Goal: Find specific page/section: Find specific page/section

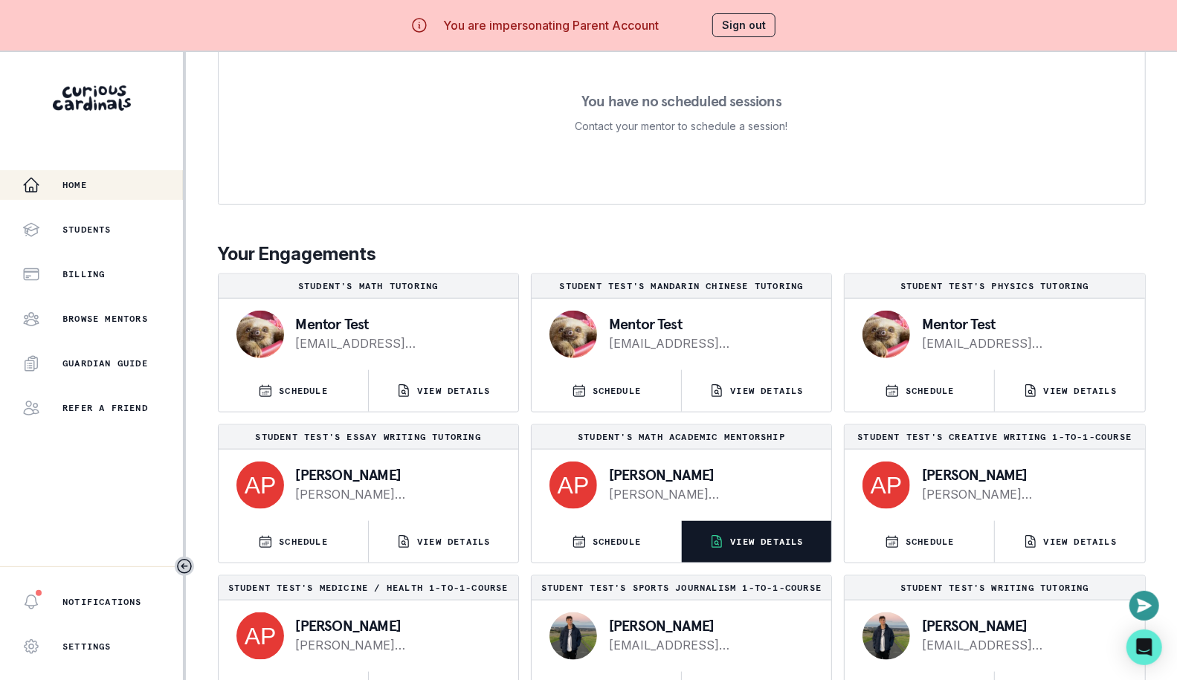
scroll to position [51, 0]
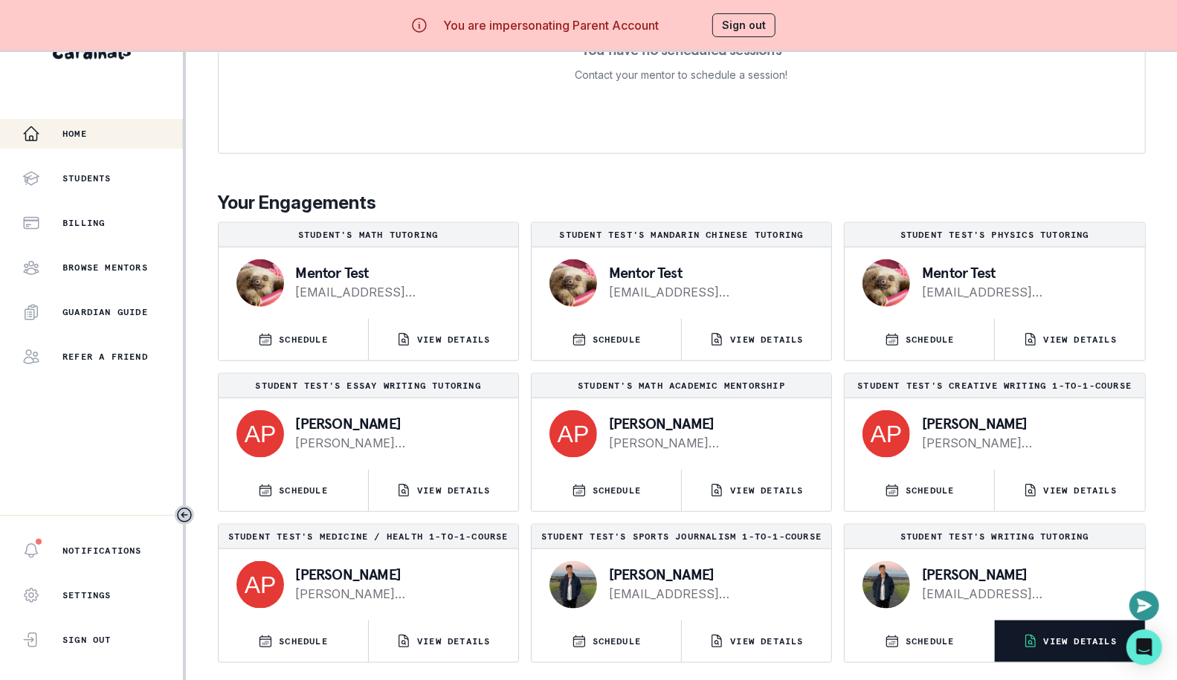
click at [1058, 638] on p "VIEW DETAILS" at bounding box center [1080, 642] width 73 height 12
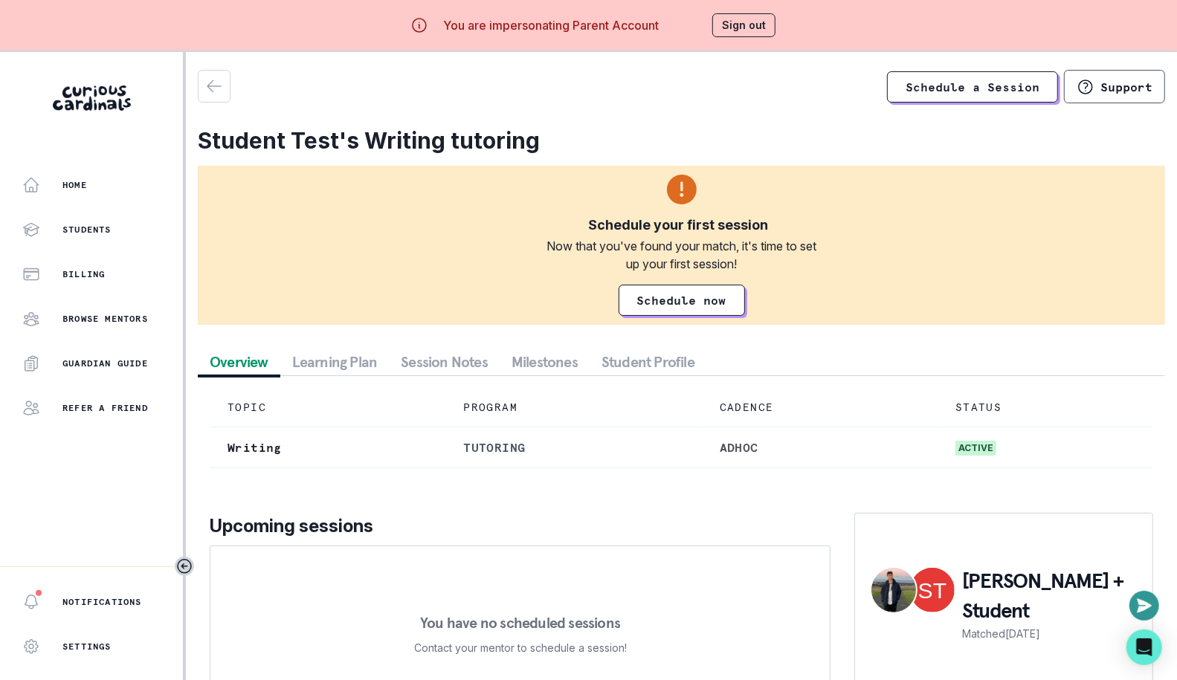
scroll to position [51, 0]
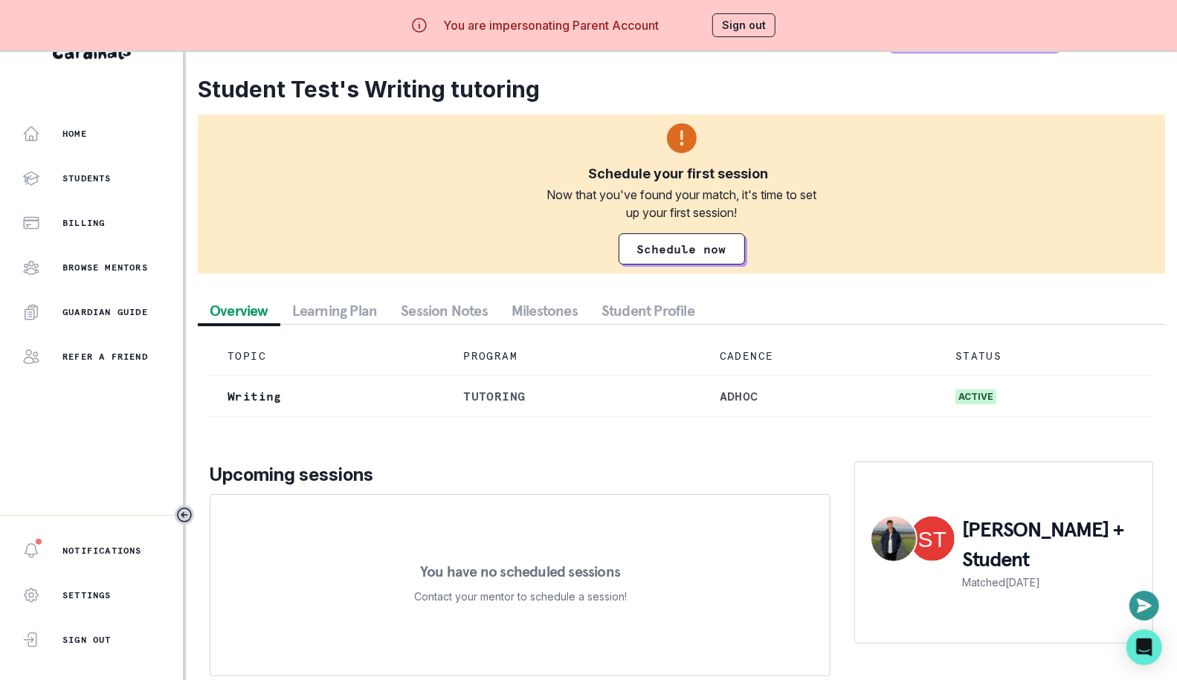
click at [98, 629] on button "Sign Out" at bounding box center [91, 640] width 183 height 30
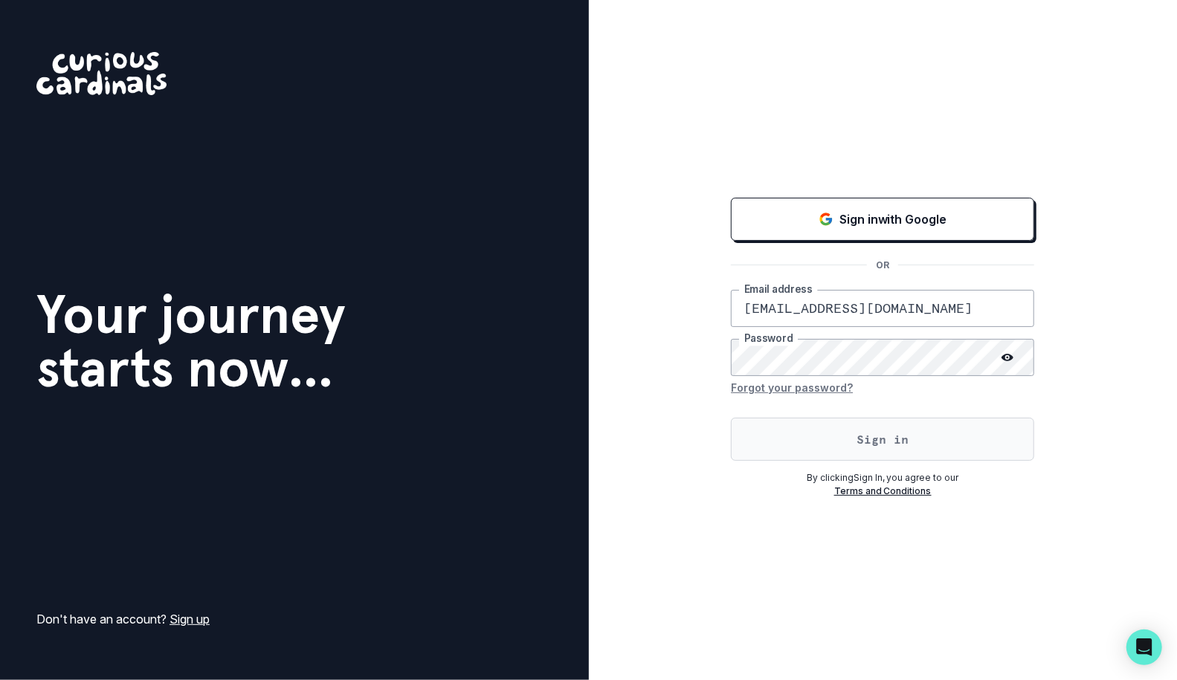
click at [795, 448] on button "Sign in" at bounding box center [882, 439] width 303 height 43
